Goal: Task Accomplishment & Management: Complete application form

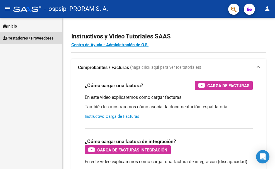
click at [15, 35] on link "Prestadores / Proveedores" at bounding box center [31, 38] width 62 height 12
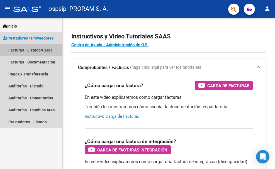
click at [18, 49] on link "Facturas - Listado/Carga" at bounding box center [31, 50] width 62 height 12
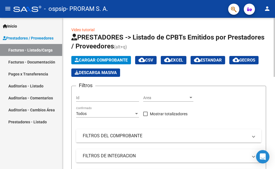
click at [93, 59] on span "Cargar Comprobante" at bounding box center [101, 60] width 53 height 5
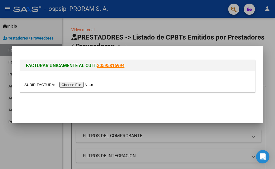
click at [75, 85] on input "file" at bounding box center [60, 85] width 71 height 6
click at [200, 28] on div at bounding box center [137, 84] width 275 height 169
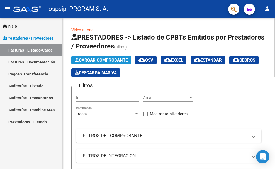
click at [102, 60] on span "Cargar Comprobante" at bounding box center [101, 60] width 53 height 5
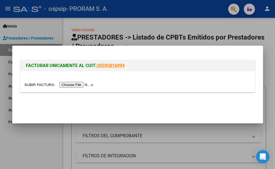
click at [79, 83] on input "file" at bounding box center [60, 85] width 71 height 6
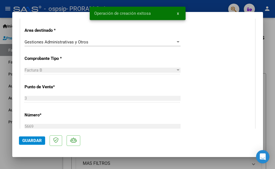
scroll to position [139, 0]
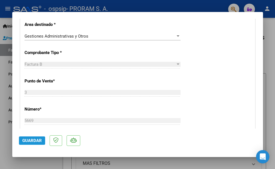
click at [40, 141] on span "Guardar" at bounding box center [32, 140] width 20 height 5
click at [34, 141] on span "Guardar" at bounding box center [32, 140] width 20 height 5
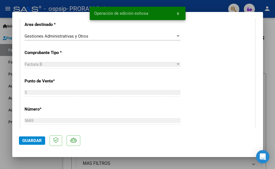
click at [209, 8] on div at bounding box center [137, 84] width 275 height 169
type input "$ 0,00"
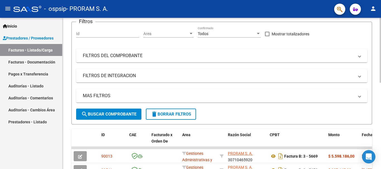
scroll to position [112, 0]
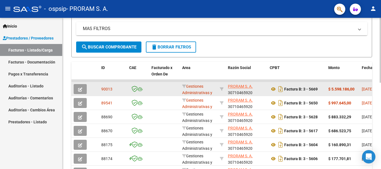
click at [80, 89] on icon "button" at bounding box center [80, 90] width 4 height 4
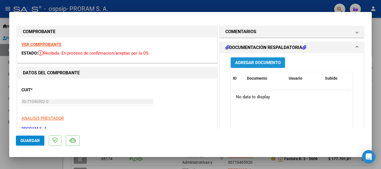
click at [252, 62] on span "Agregar Documento" at bounding box center [257, 63] width 45 height 5
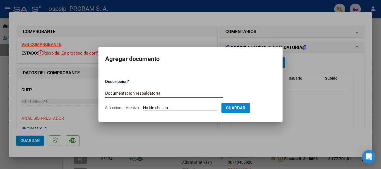
type input "Documentacion respaldatoria"
click at [155, 109] on input "Seleccionar Archivo" at bounding box center [180, 108] width 74 height 5
type input "C:\fakepath\Pte. Arias Laura .pdf"
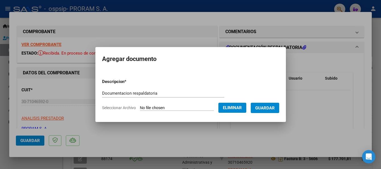
click at [274, 107] on span "Guardar" at bounding box center [265, 108] width 20 height 5
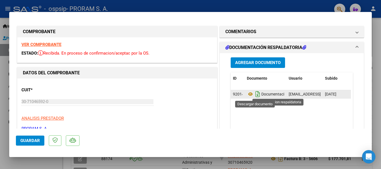
click at [255, 94] on icon "Descargar documento" at bounding box center [257, 94] width 7 height 9
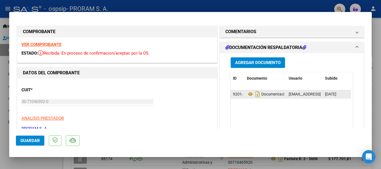
click at [273, 4] on div at bounding box center [190, 84] width 381 height 169
type input "$ 0,00"
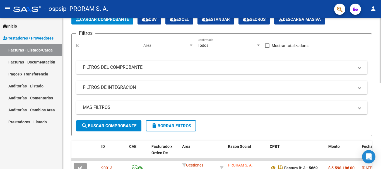
scroll to position [0, 0]
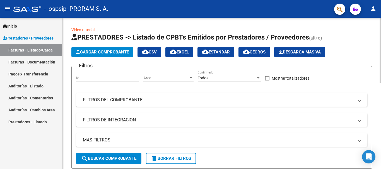
click at [98, 49] on button "Cargar Comprobante" at bounding box center [102, 52] width 62 height 10
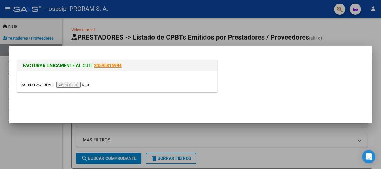
click at [78, 85] on input "file" at bounding box center [56, 85] width 71 height 6
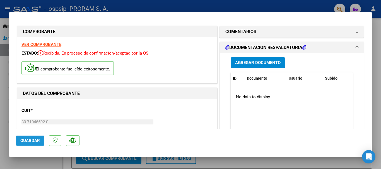
click at [25, 141] on span "Guardar" at bounding box center [30, 140] width 20 height 5
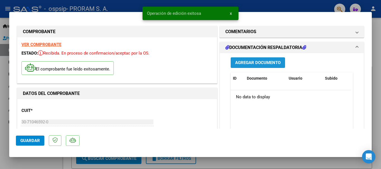
click at [251, 63] on span "Agregar Documento" at bounding box center [257, 63] width 45 height 5
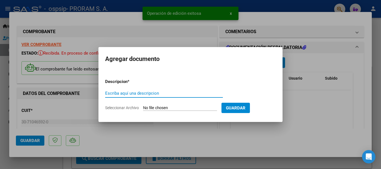
click at [130, 94] on input "Escriba aquí una descripcion" at bounding box center [164, 93] width 118 height 5
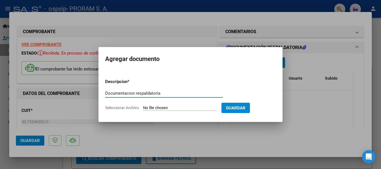
type input "Documentacion respaldatoria"
click at [156, 108] on input "Seleccionar Archivo" at bounding box center [180, 108] width 74 height 5
type input "C:\fakepath\Pte Enriquez D. .pdf"
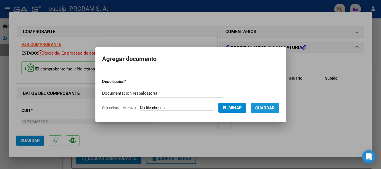
click at [274, 105] on button "Guardar" at bounding box center [265, 108] width 28 height 10
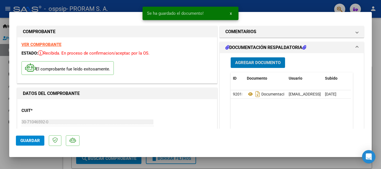
click at [275, 6] on div at bounding box center [190, 84] width 381 height 169
type input "$ 0,00"
